Goal: Task Accomplishment & Management: Manage account settings

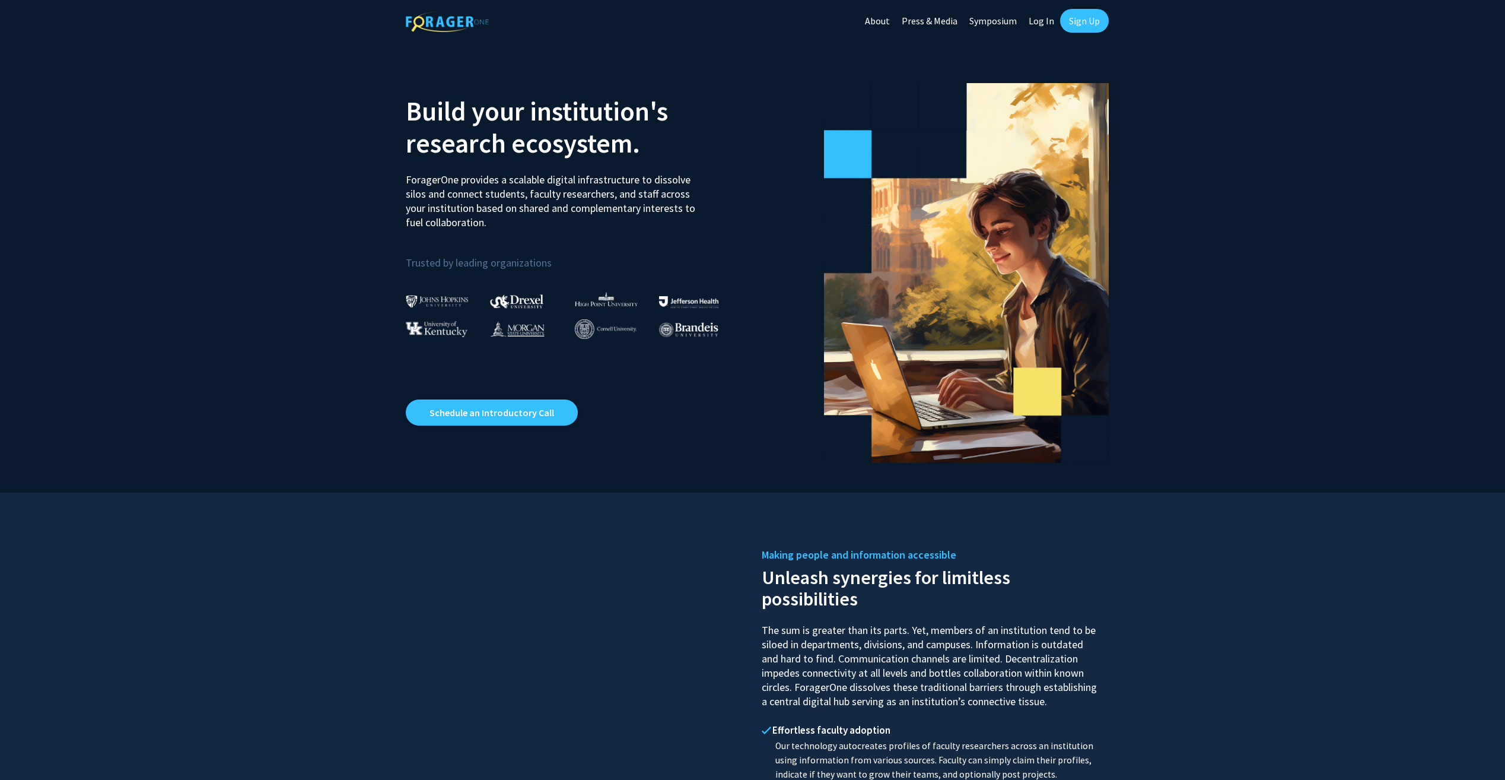
click at [1044, 25] on link "Log In" at bounding box center [1041, 21] width 37 height 42
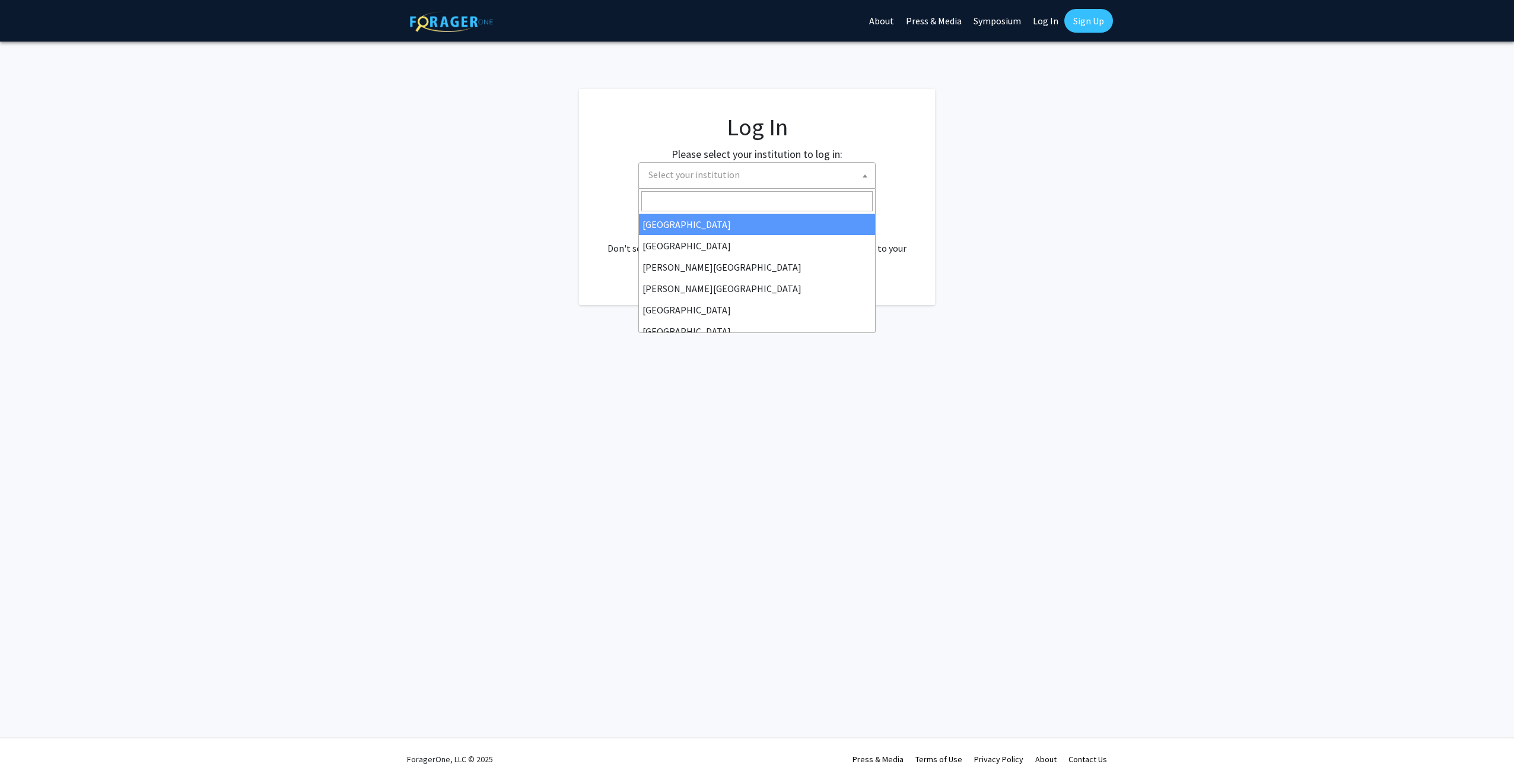
click at [748, 183] on span "Select your institution" at bounding box center [759, 175] width 231 height 24
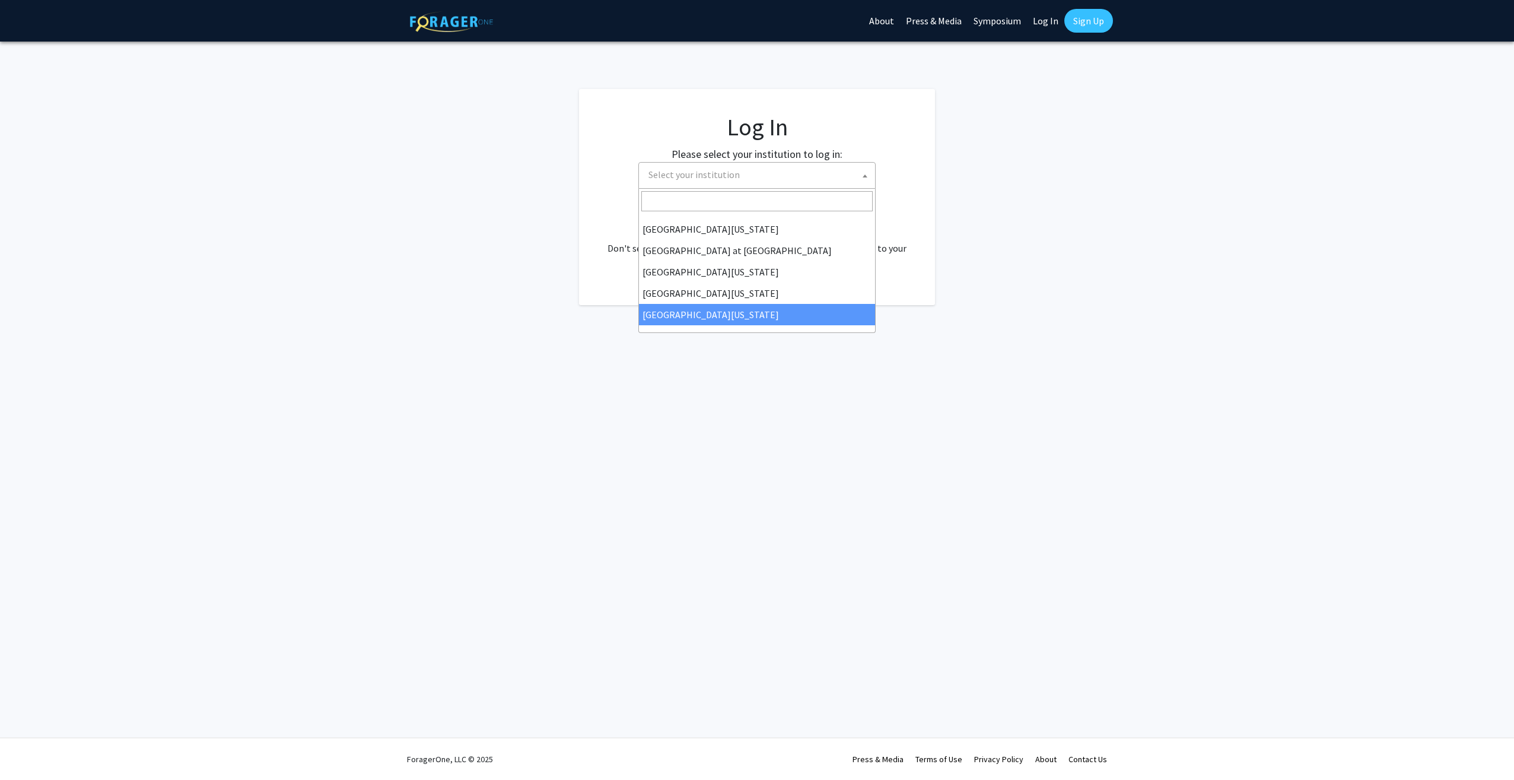
select select "33"
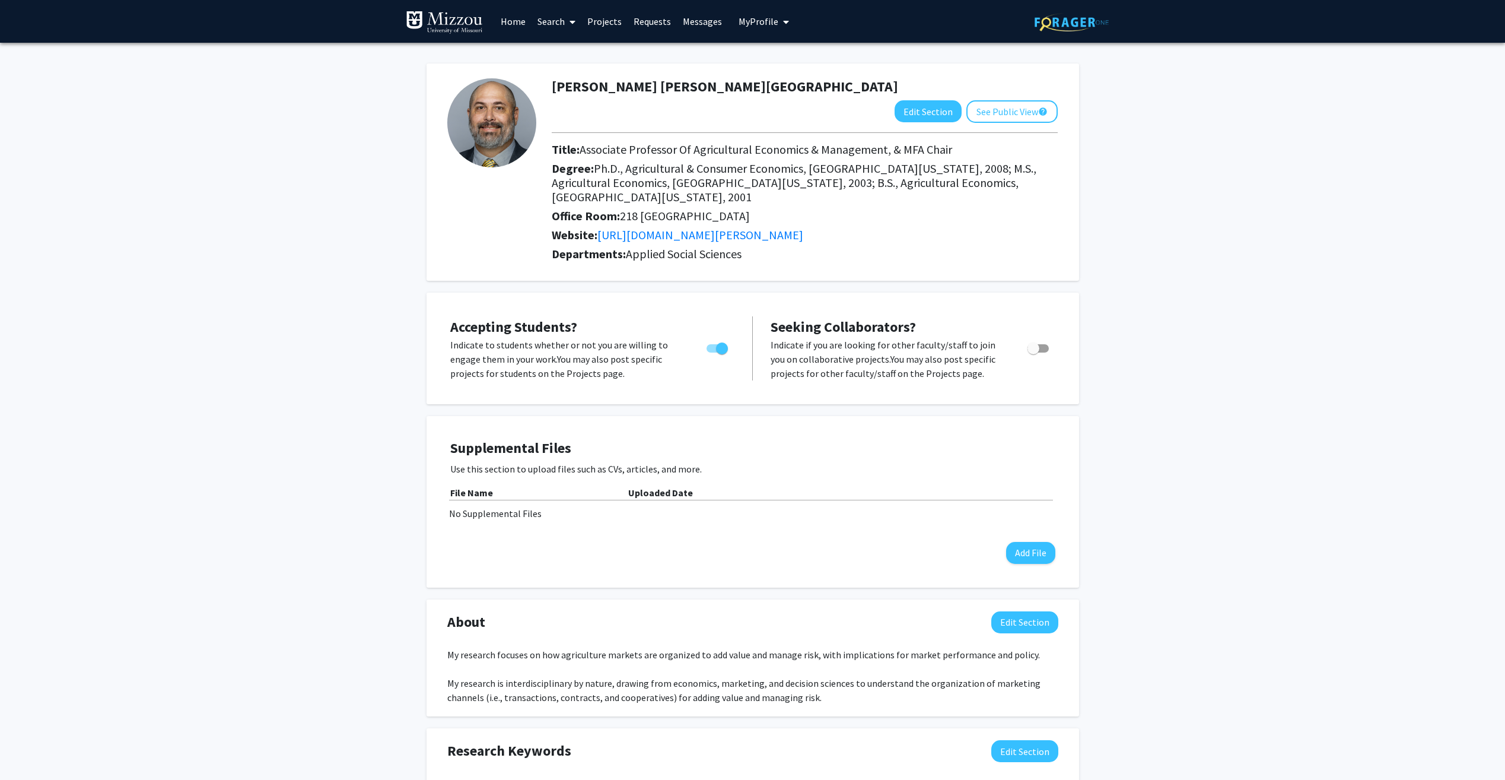
click at [1037, 342] on span "Toggle" at bounding box center [1034, 348] width 12 height 12
click at [1034, 352] on input "Toggle" at bounding box center [1033, 352] width 1 height 1
checkbox input "true"
click at [1149, 367] on div "Jason R.V. Franken Edit Section See Public View help Title: Associate Professor…" at bounding box center [752, 645] width 1505 height 1205
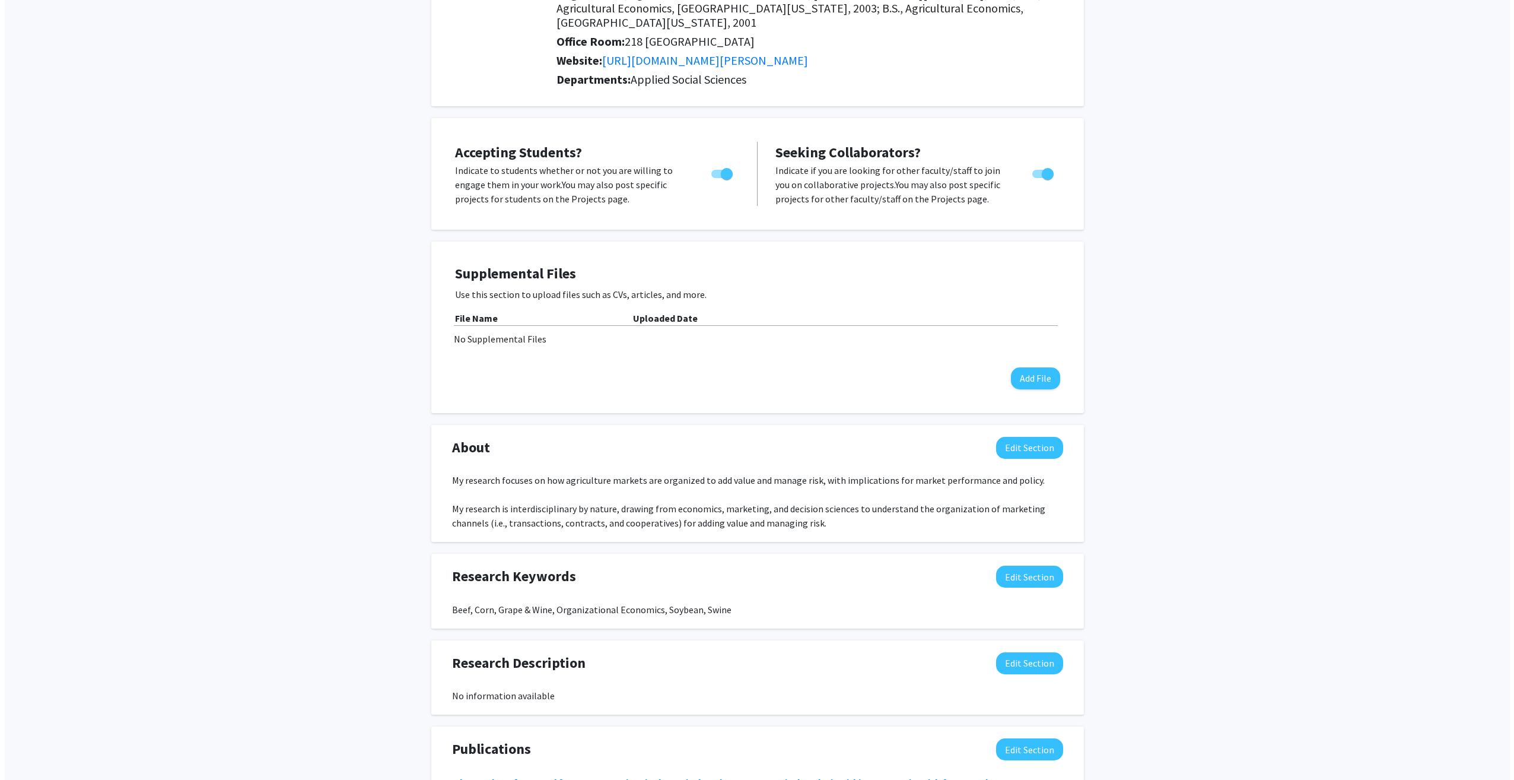
scroll to position [171, 0]
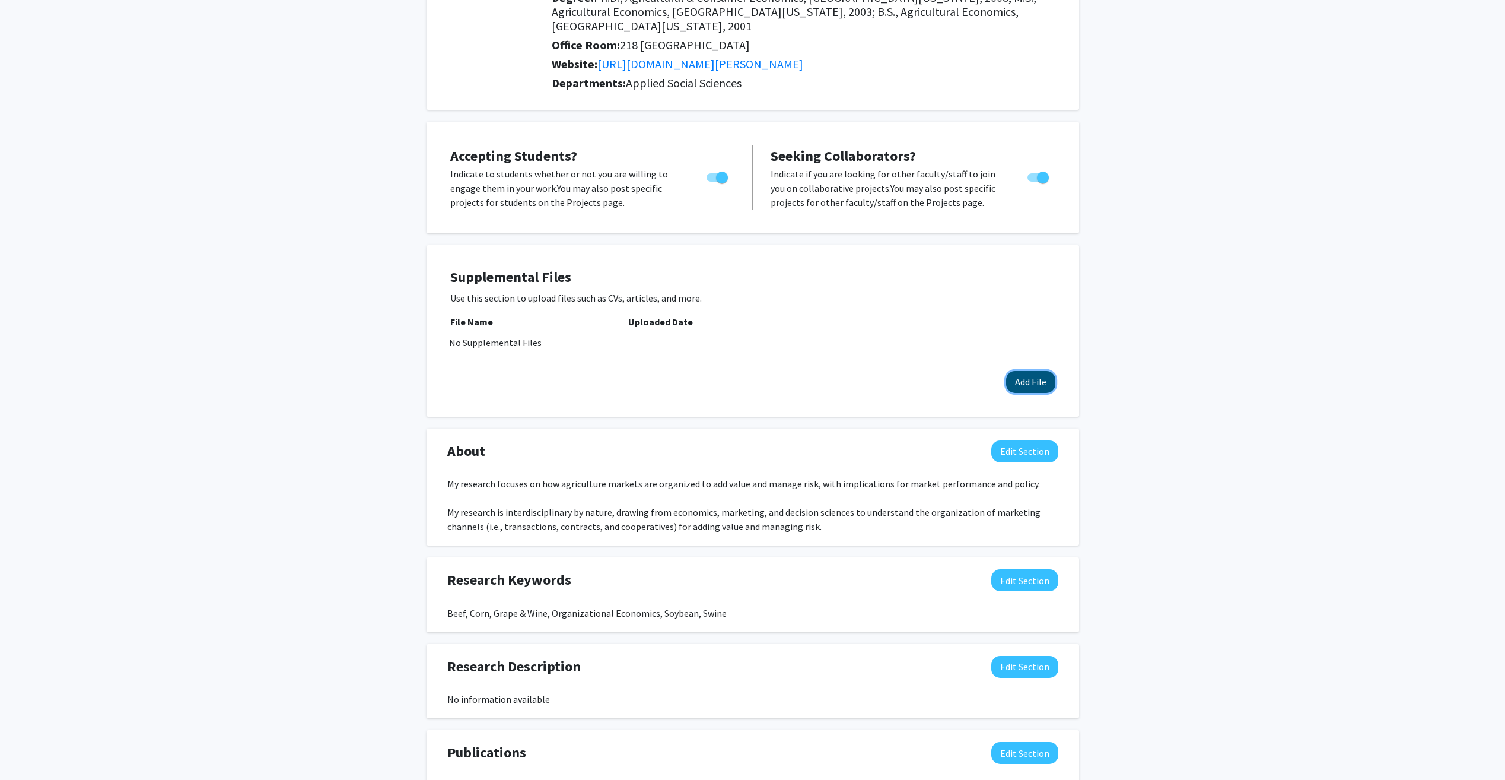
click at [1016, 371] on button "Add File" at bounding box center [1030, 382] width 49 height 22
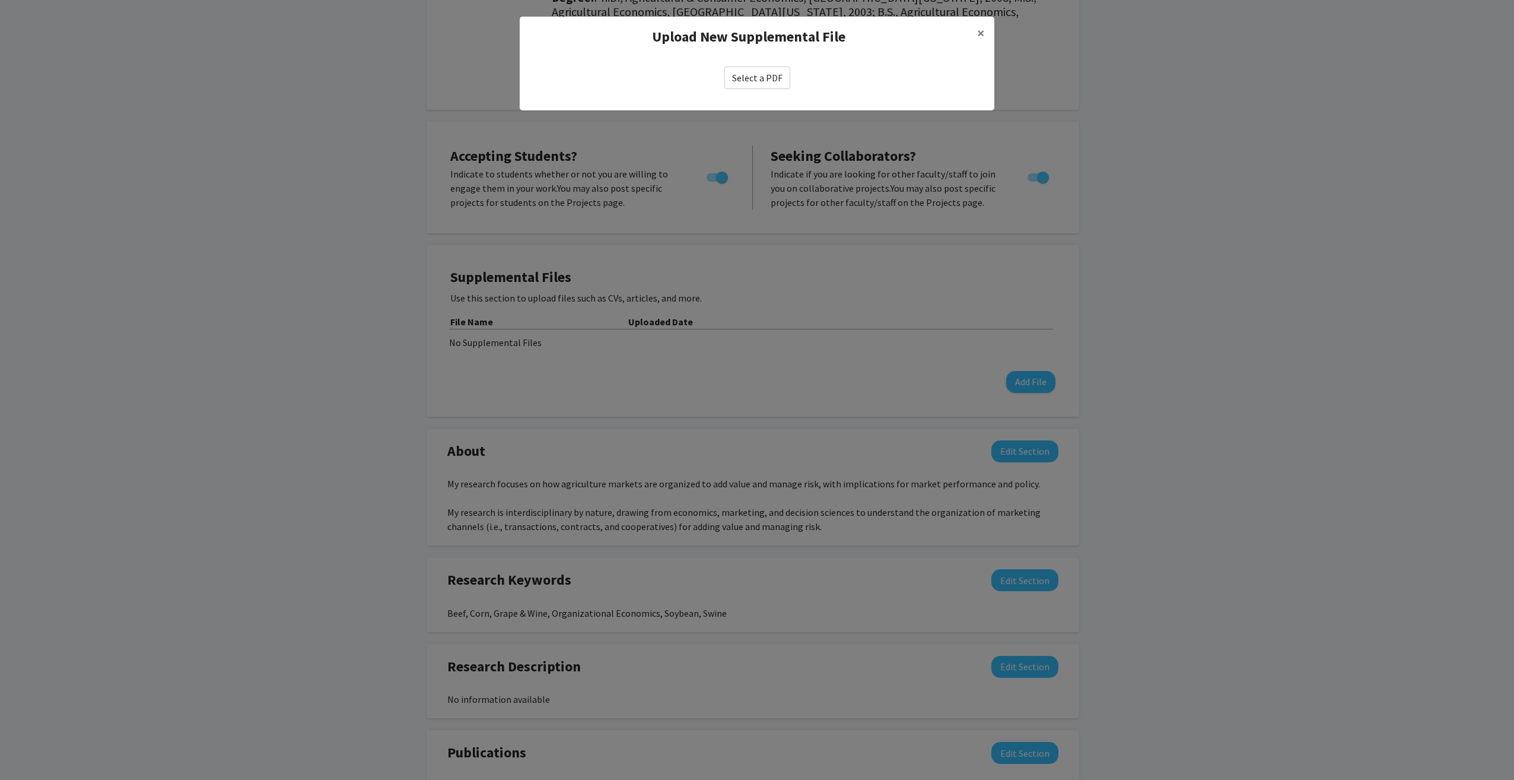
click at [755, 83] on label "Select a PDF" at bounding box center [757, 77] width 66 height 23
click at [0, 0] on input "Select a PDF" at bounding box center [0, 0] width 0 height 0
click at [730, 71] on label "Select a PDF" at bounding box center [757, 77] width 66 height 23
click at [0, 0] on input "Select a PDF" at bounding box center [0, 0] width 0 height 0
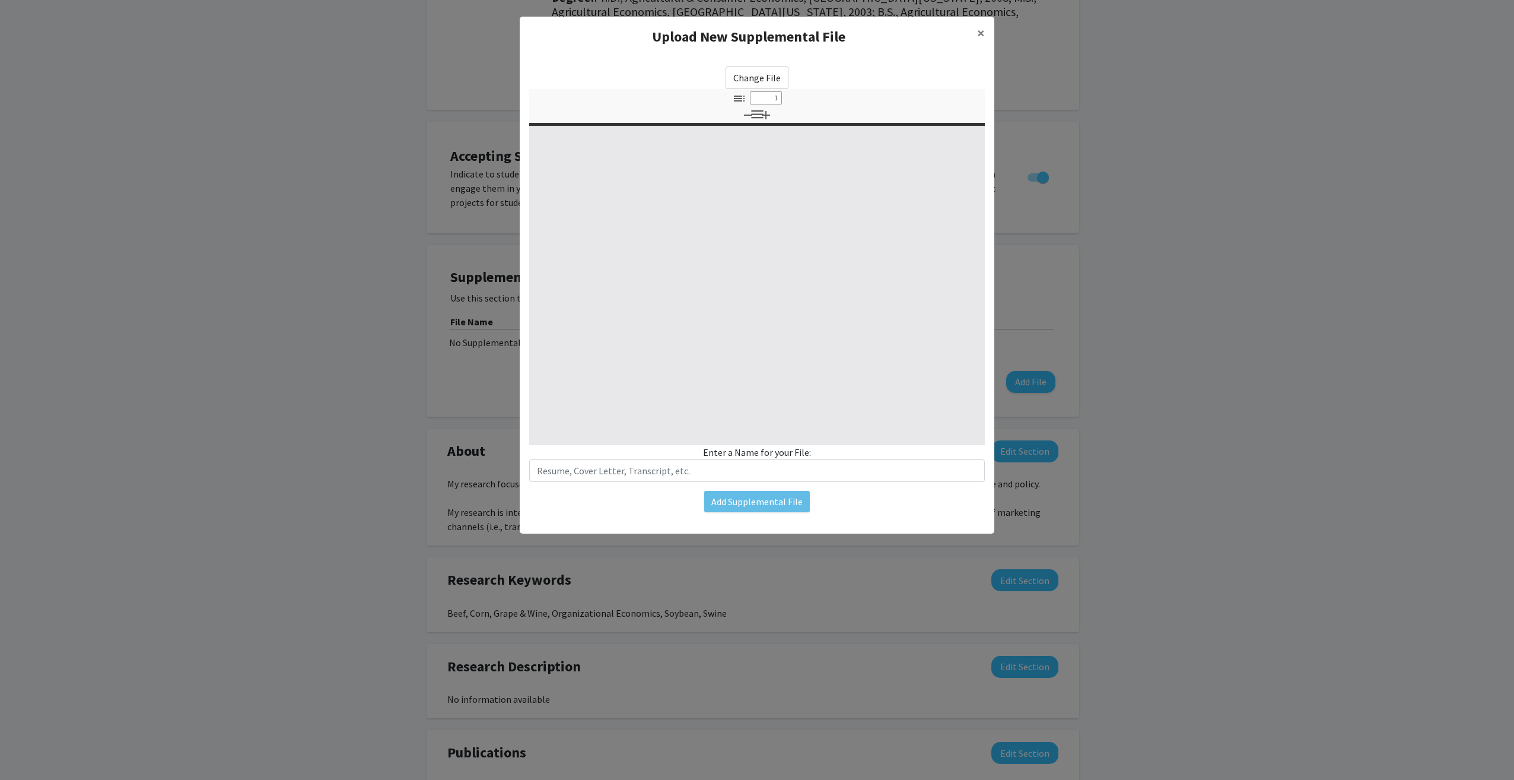
select select "custom"
type input "0"
select select "custom"
type input "1"
select select "auto"
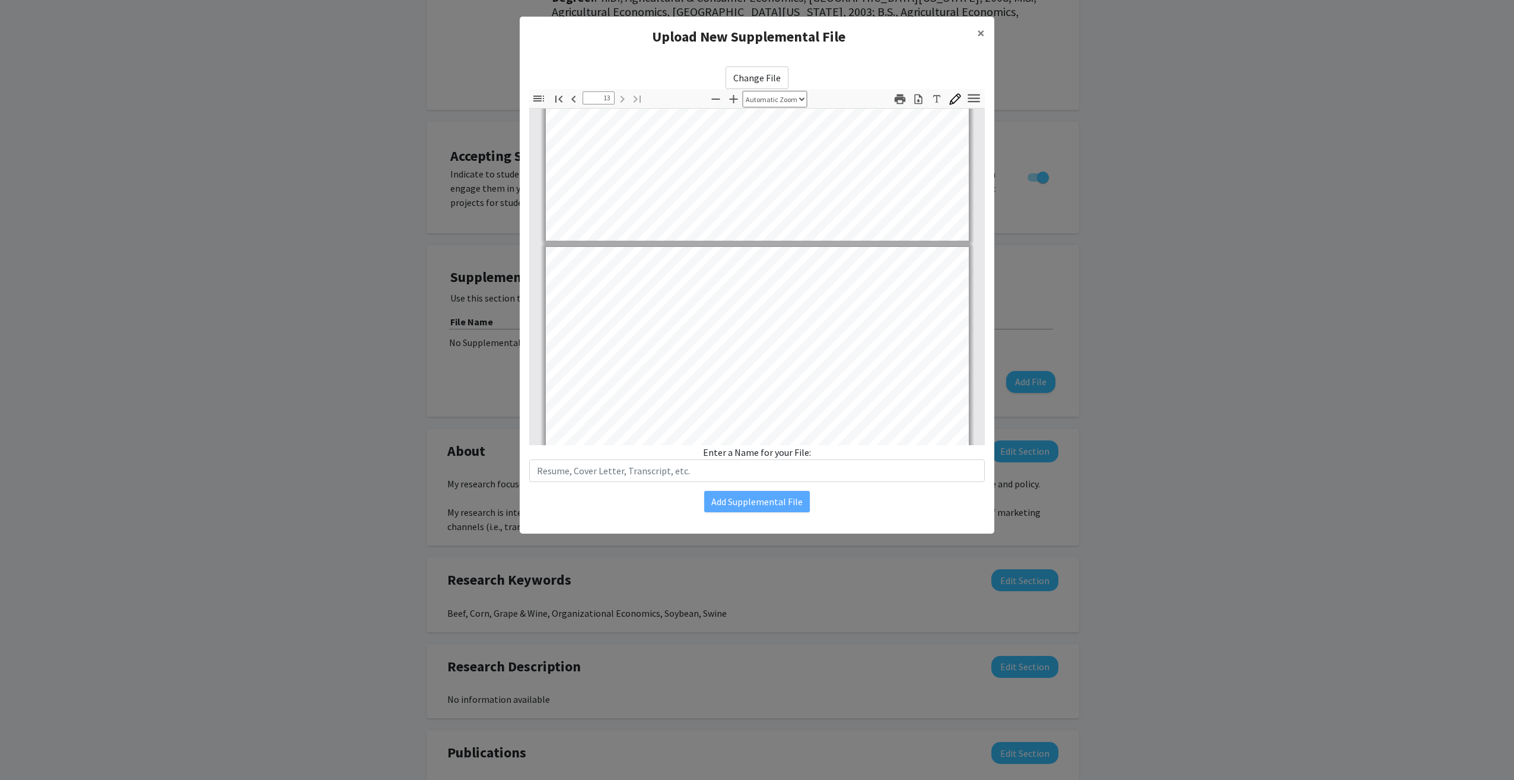
scroll to position [6870, 0]
type input "1"
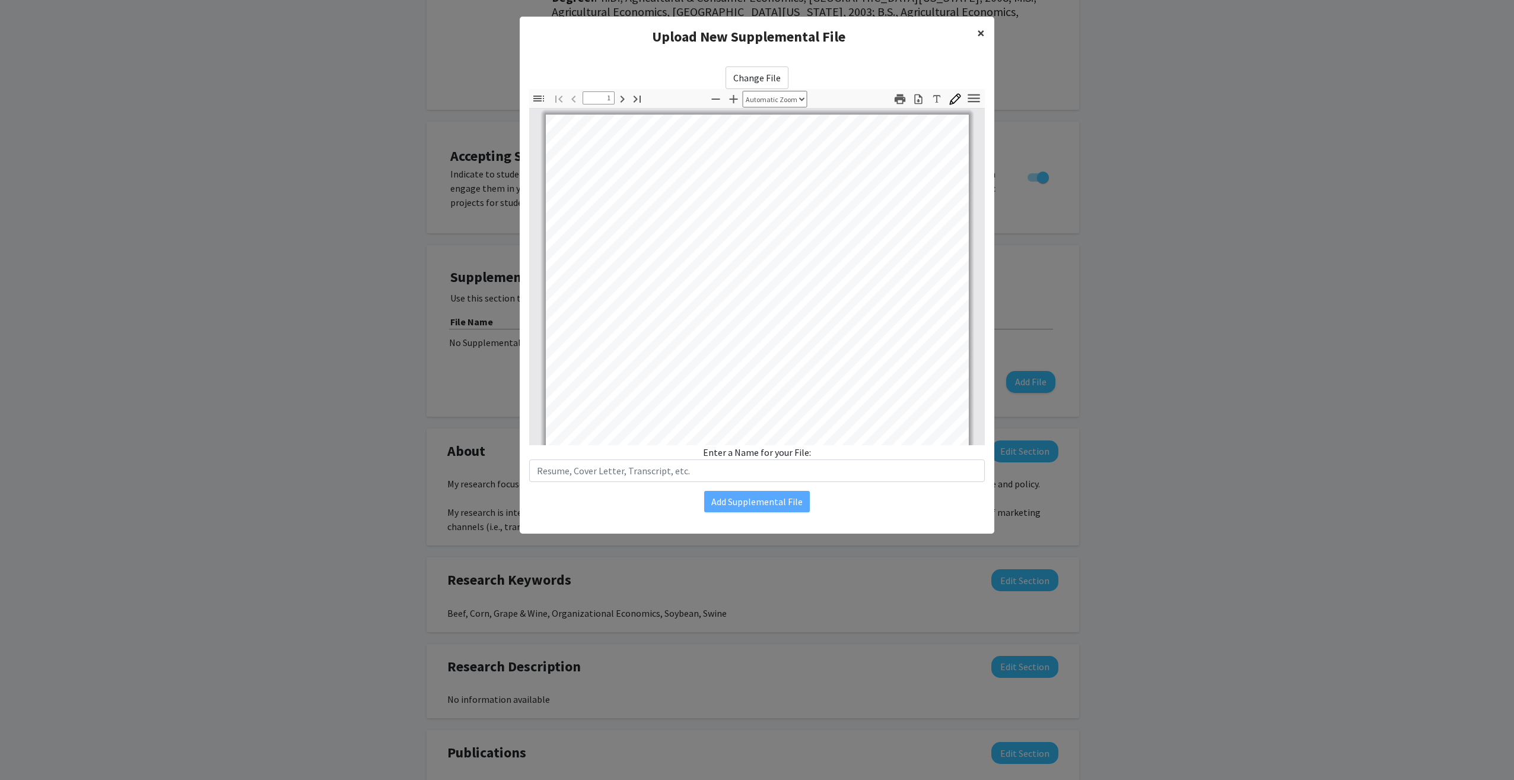
click at [984, 32] on span "×" at bounding box center [981, 33] width 8 height 18
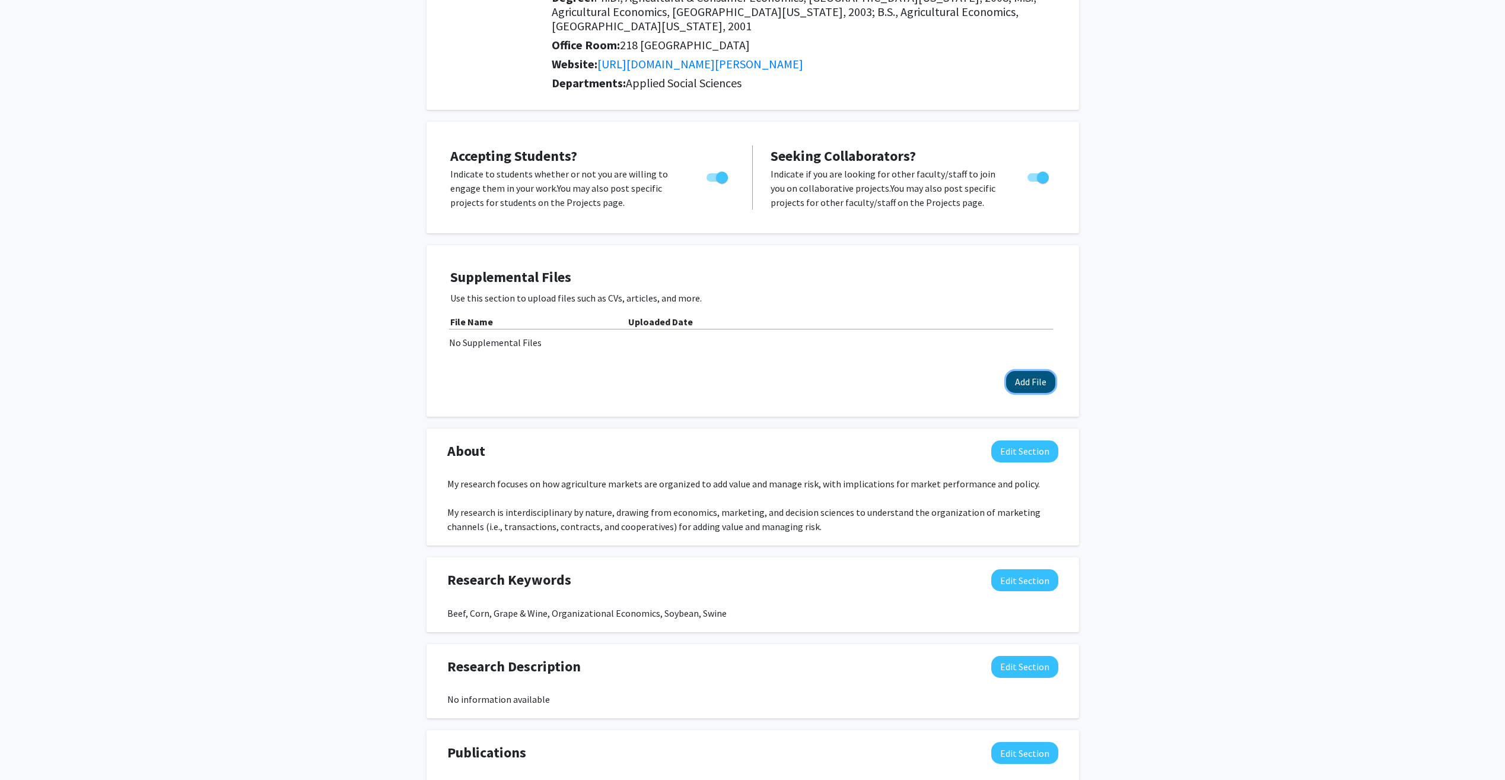
click at [1026, 371] on button "Add File" at bounding box center [1030, 382] width 49 height 22
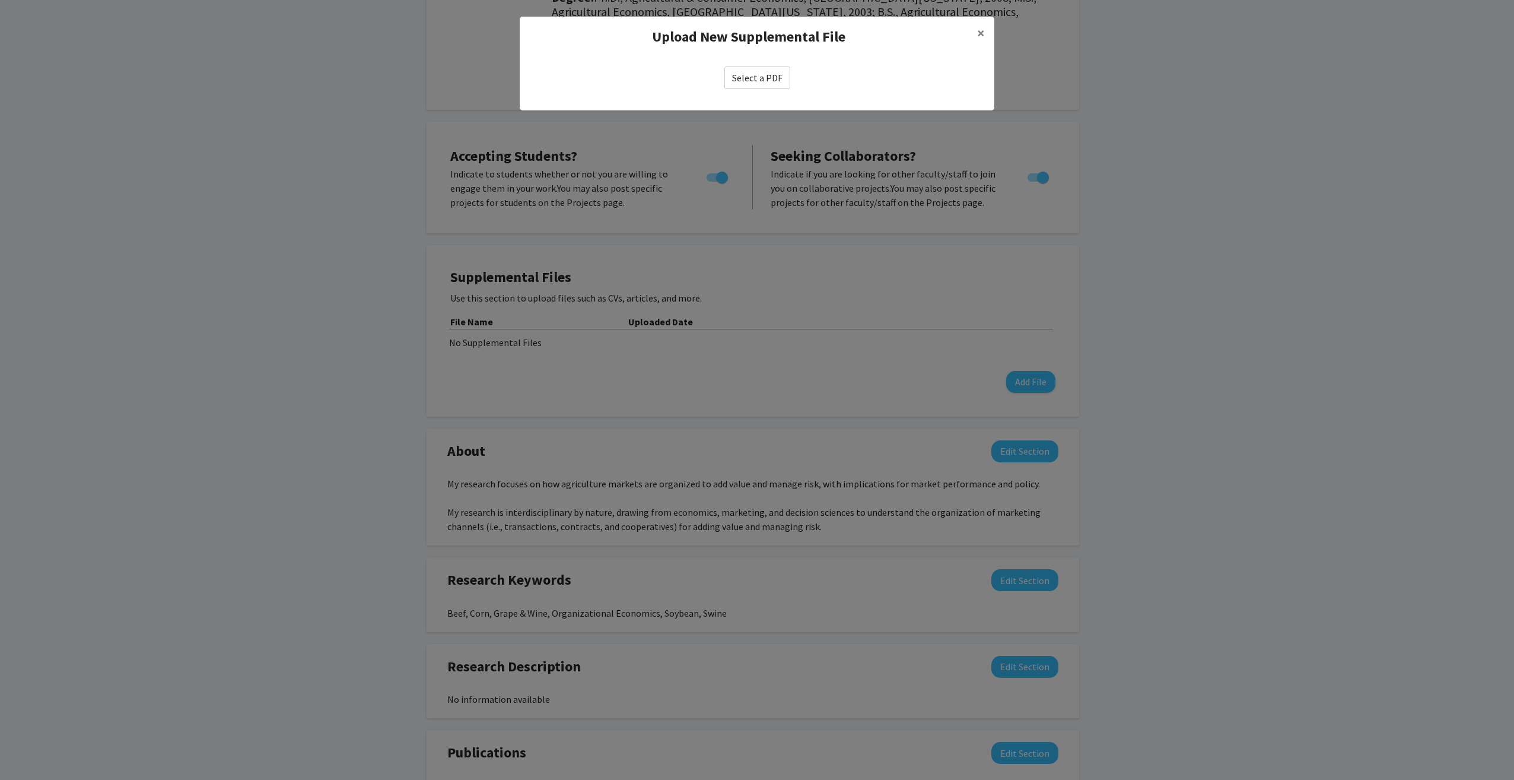
click at [755, 81] on label "Select a PDF" at bounding box center [757, 77] width 66 height 23
click at [0, 0] on input "Select a PDF" at bounding box center [0, 0] width 0 height 0
select select "custom"
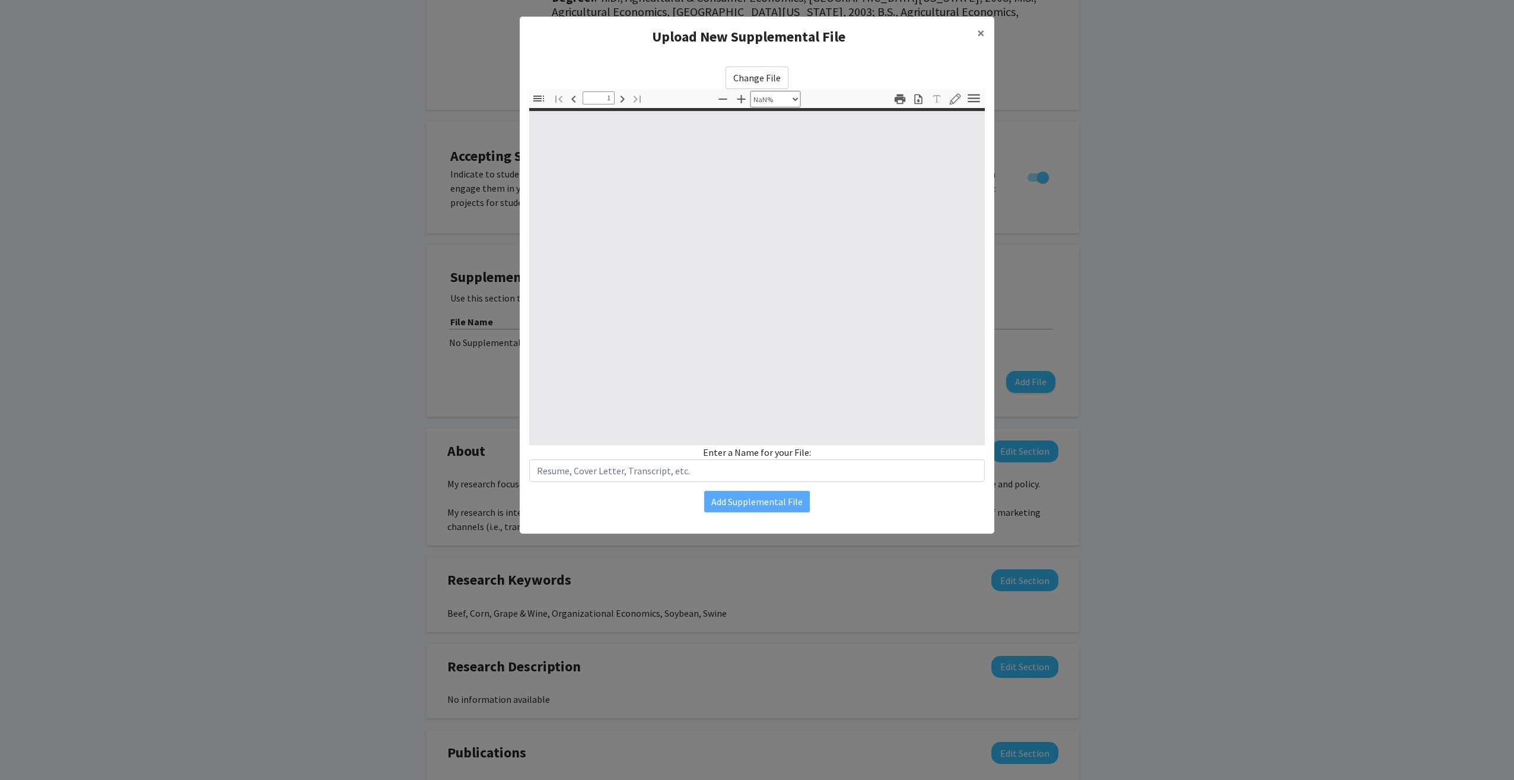
type input "0"
select select "custom"
type input "1"
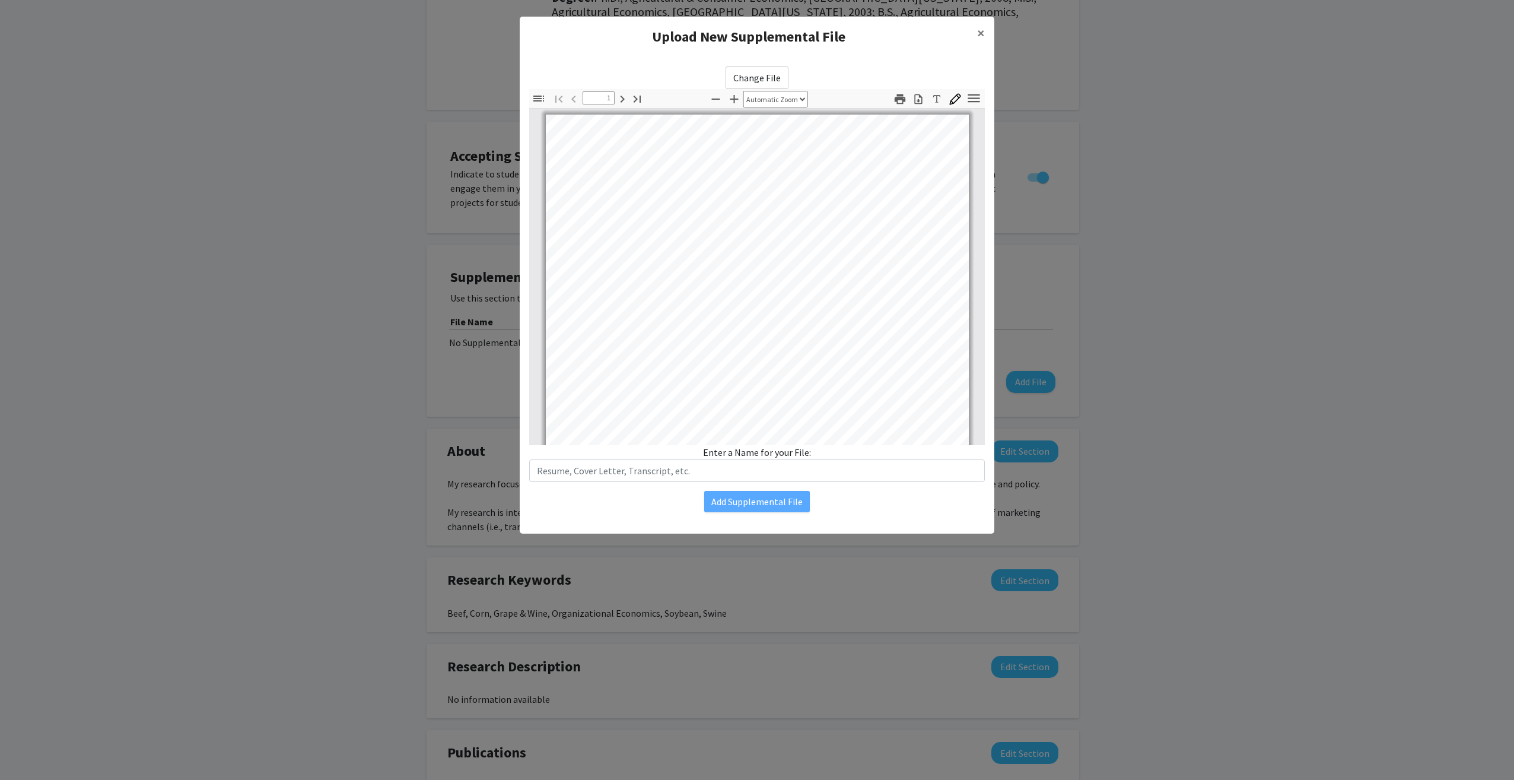
select select "auto"
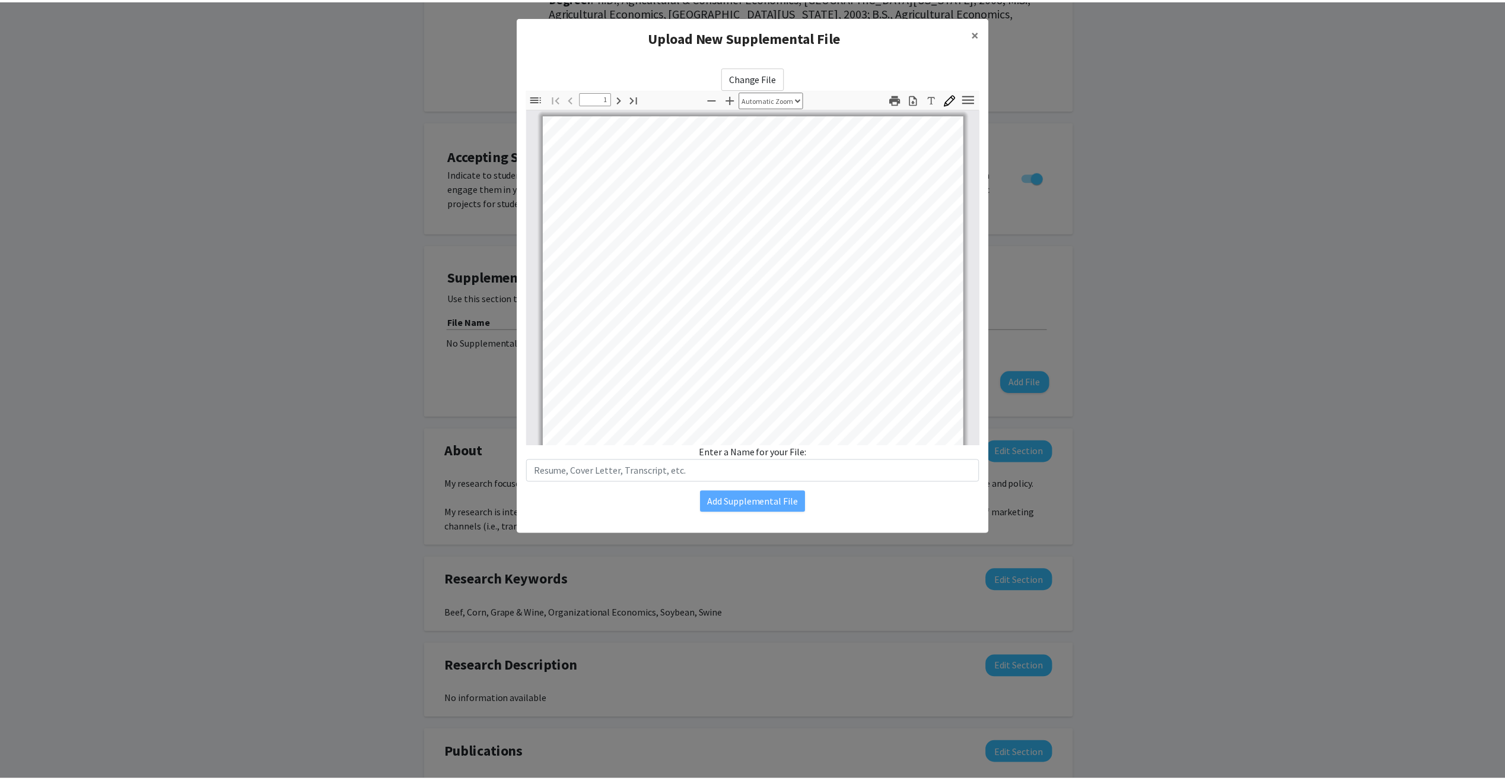
scroll to position [1, 0]
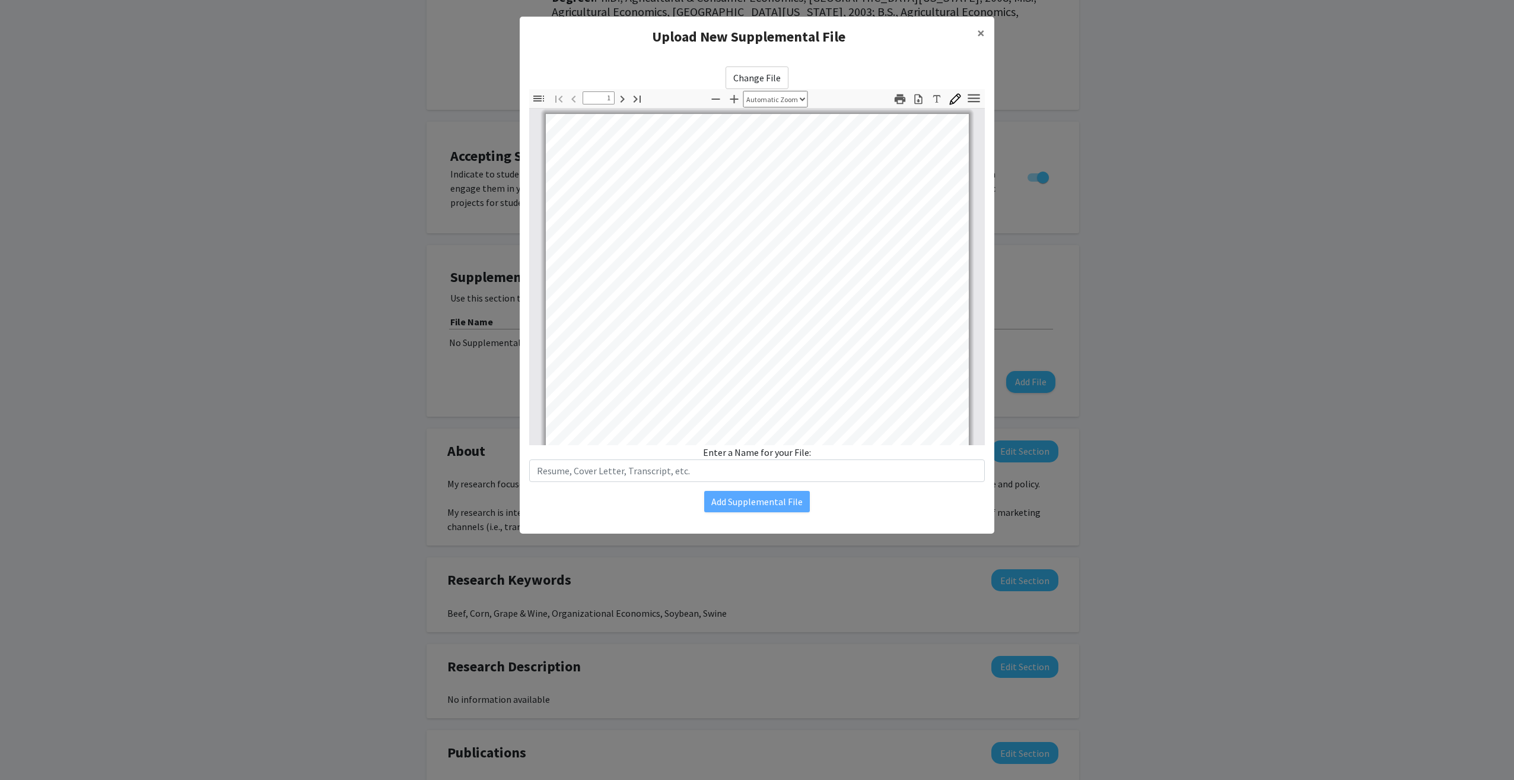
click at [768, 457] on div "Enter a Name for your File:" at bounding box center [757, 463] width 456 height 37
click at [812, 452] on div "Enter a Name for your File:" at bounding box center [757, 463] width 456 height 37
click at [790, 475] on input "text" at bounding box center [757, 470] width 456 height 23
type input "CV"
click at [788, 500] on button "Add Supplemental File" at bounding box center [757, 501] width 106 height 21
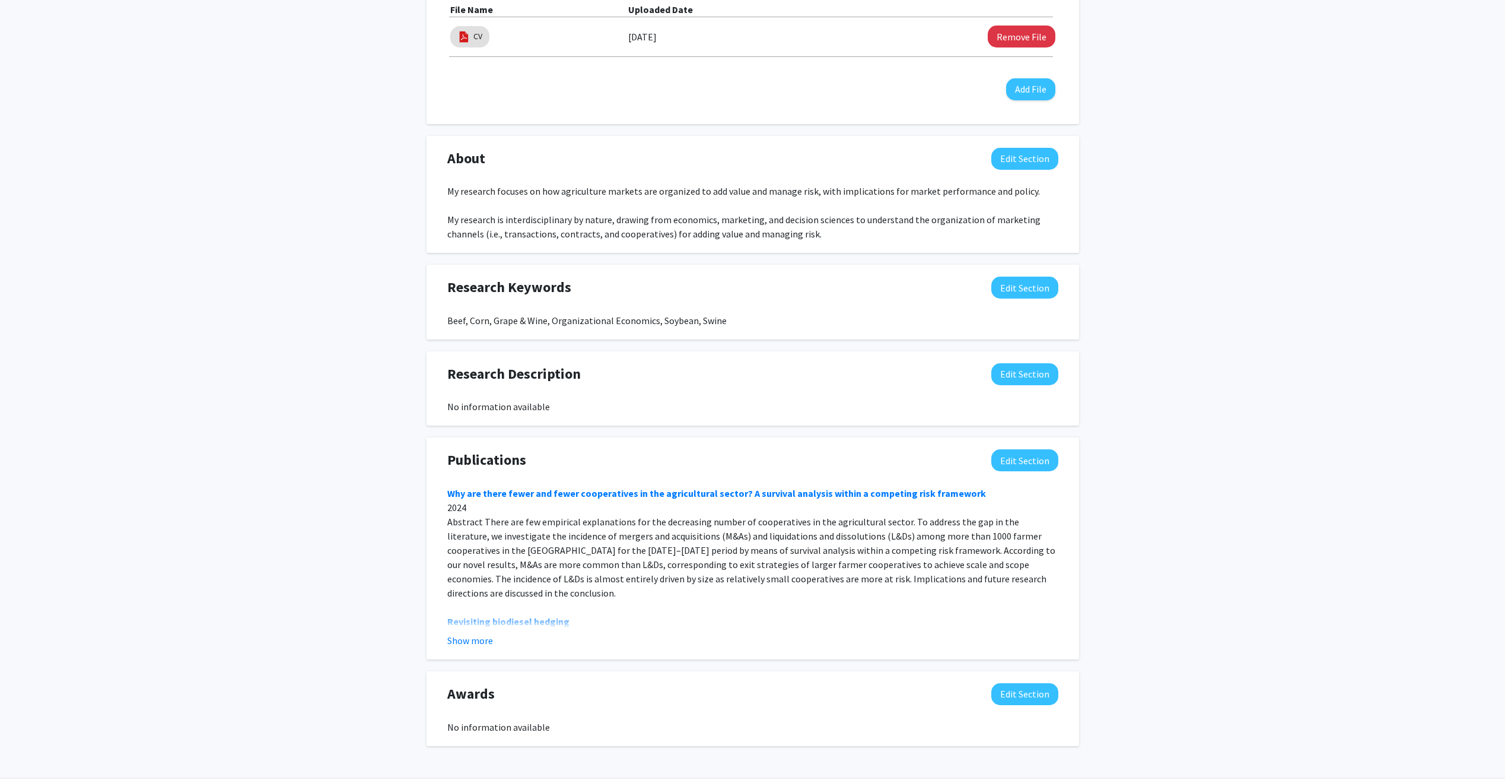
scroll to position [487, 0]
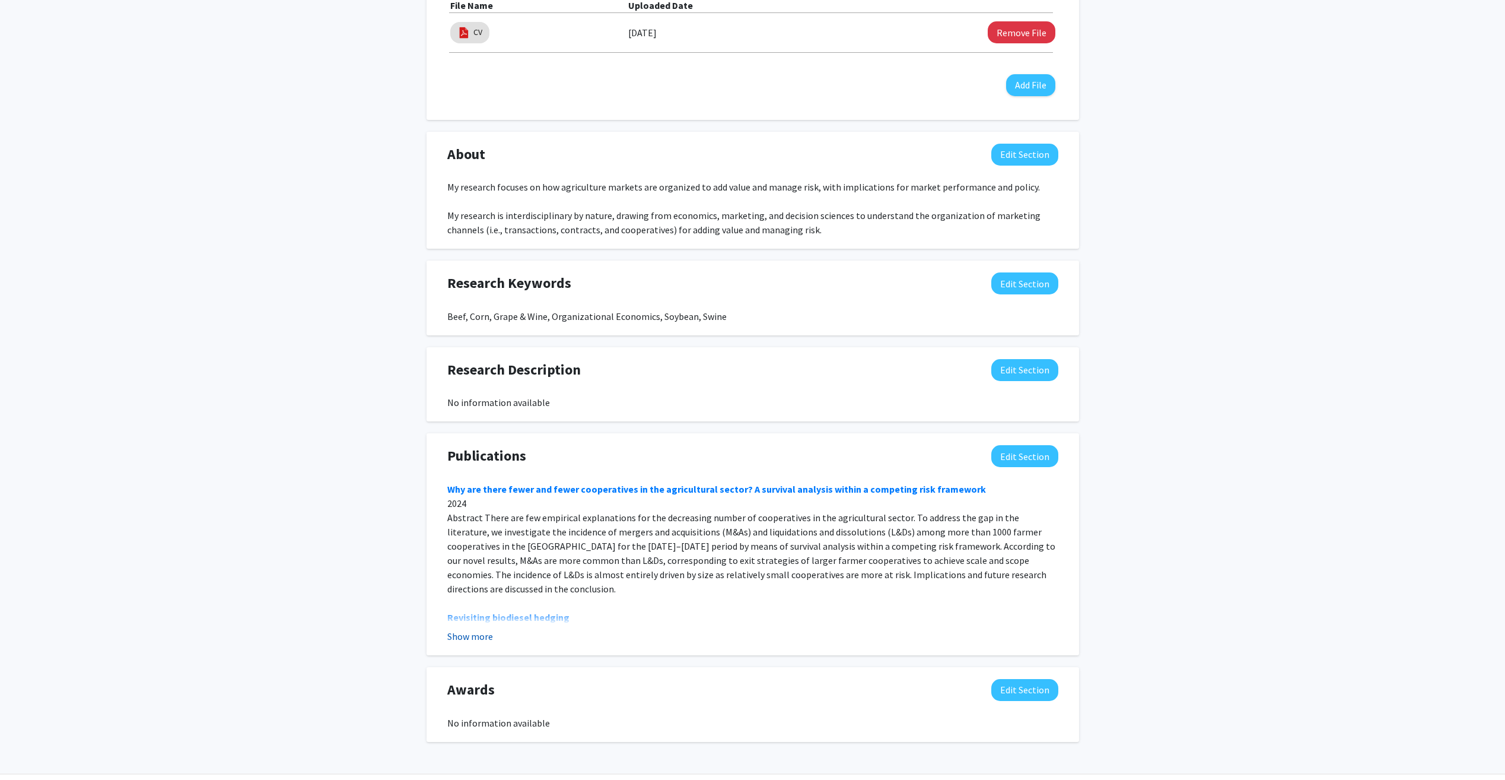
click at [472, 629] on button "Show more" at bounding box center [470, 636] width 46 height 14
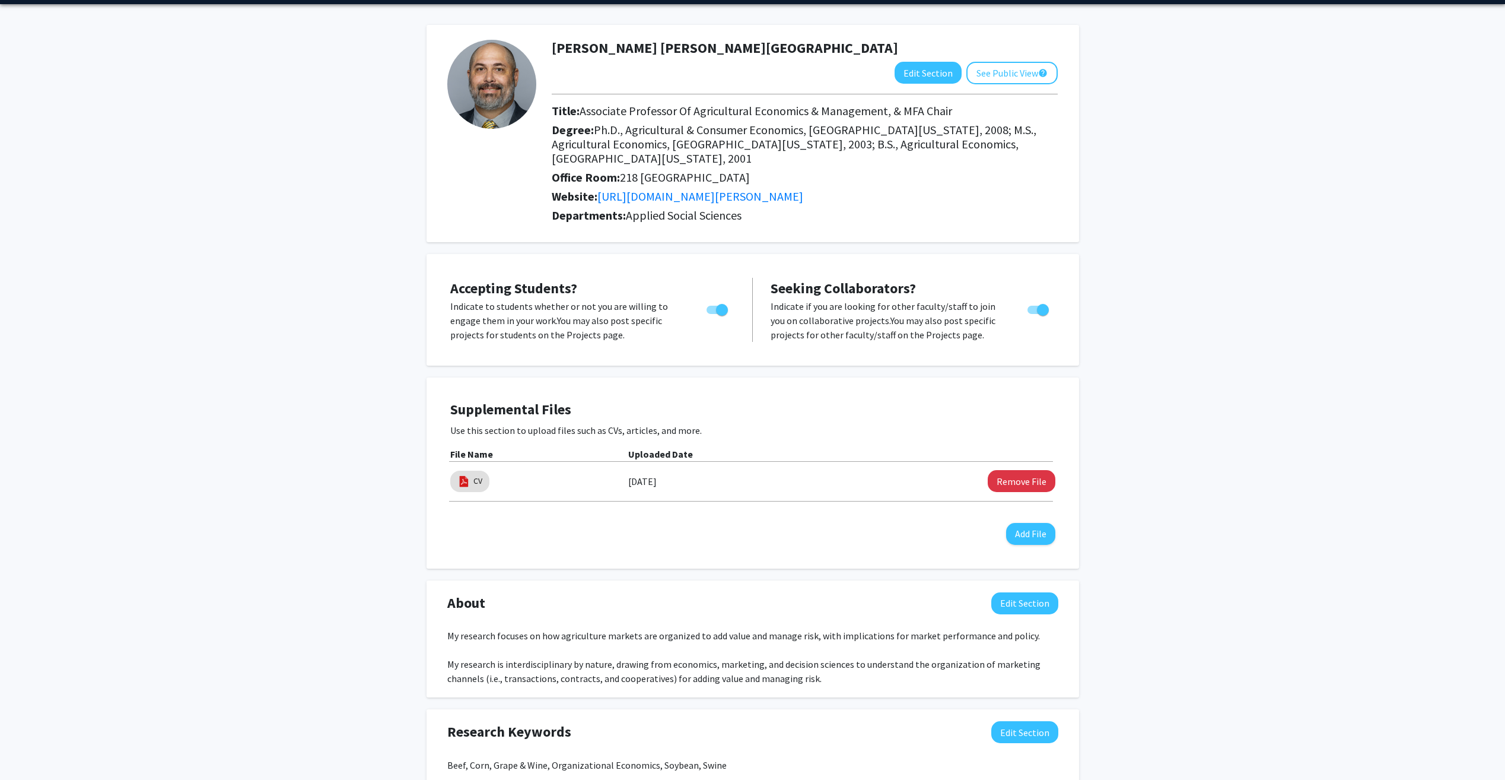
scroll to position [0, 0]
